Goal: Check status: Check status

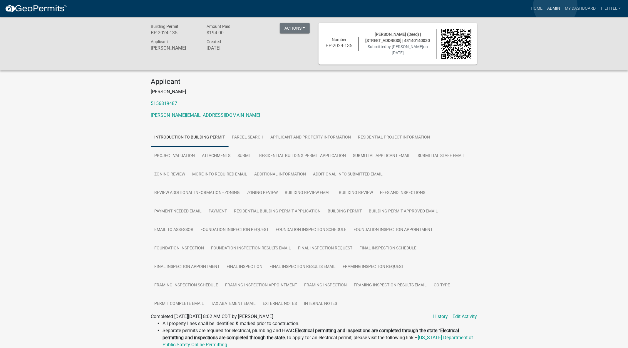
click at [555, 6] on link "Admin" at bounding box center [554, 8] width 18 height 11
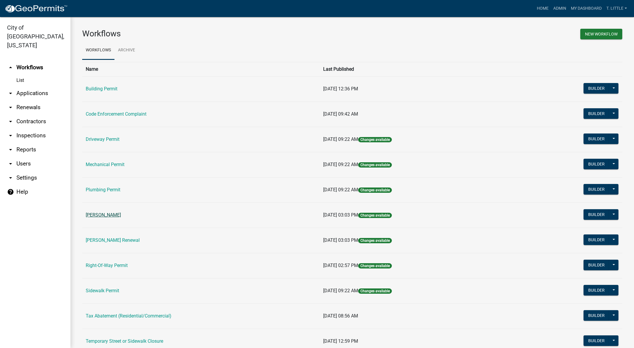
click at [111, 212] on link "Rental Registration" at bounding box center [103, 215] width 35 height 6
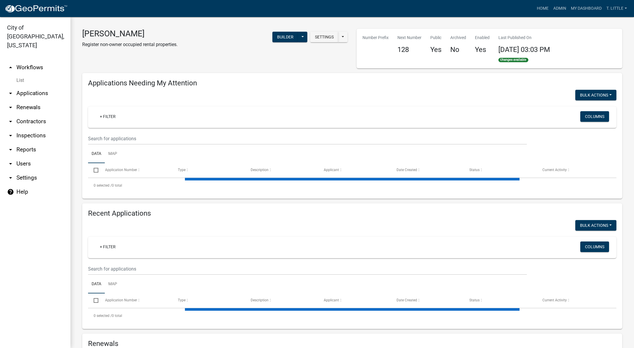
select select "3: 100"
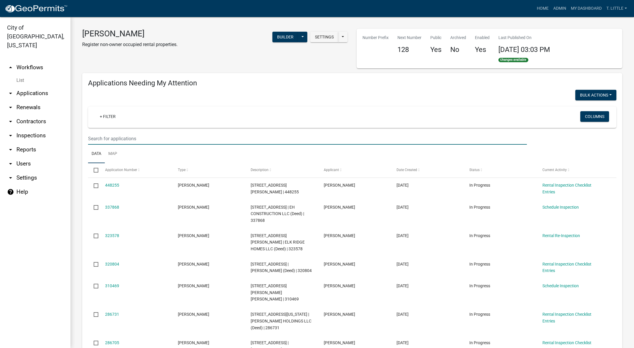
click at [137, 137] on input "text" at bounding box center [307, 139] width 439 height 12
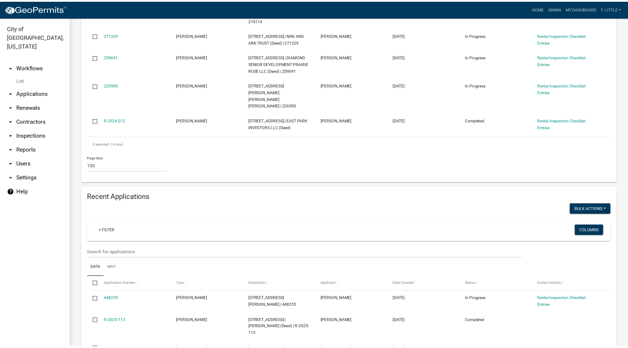
scroll to position [485, 0]
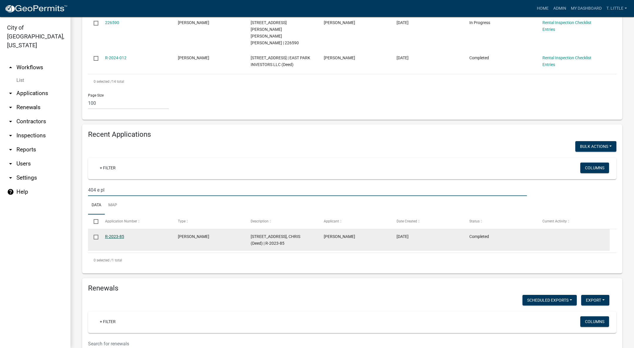
type input "404 e pl"
click at [119, 234] on link "R-2023-85" at bounding box center [114, 236] width 19 height 5
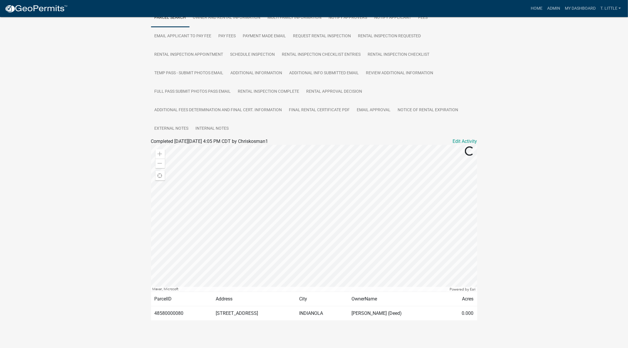
scroll to position [121, 0]
click at [326, 129] on ul "Parcel search Owner and Rental Information Multi Family Information Notify Appr…" at bounding box center [314, 72] width 326 height 130
click at [344, 109] on link "Final Rental Certificate PDF" at bounding box center [319, 109] width 68 height 19
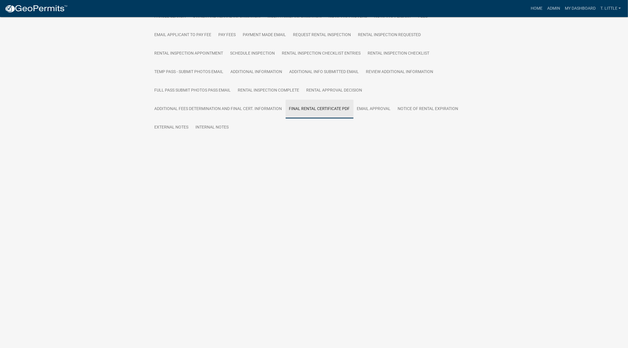
scroll to position [17, 0]
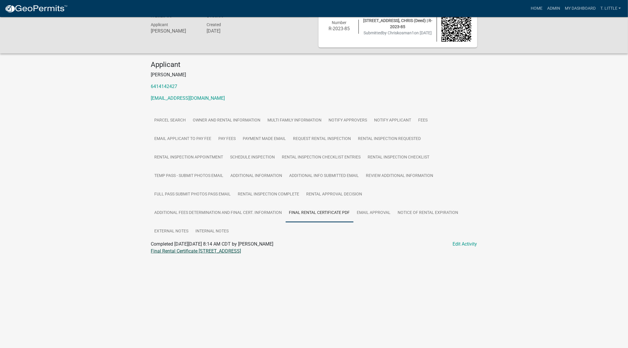
click at [217, 252] on link "Final Rental Certificate 404 E PLAINVIEW AVE" at bounding box center [196, 251] width 90 height 6
